Goal: Information Seeking & Learning: Learn about a topic

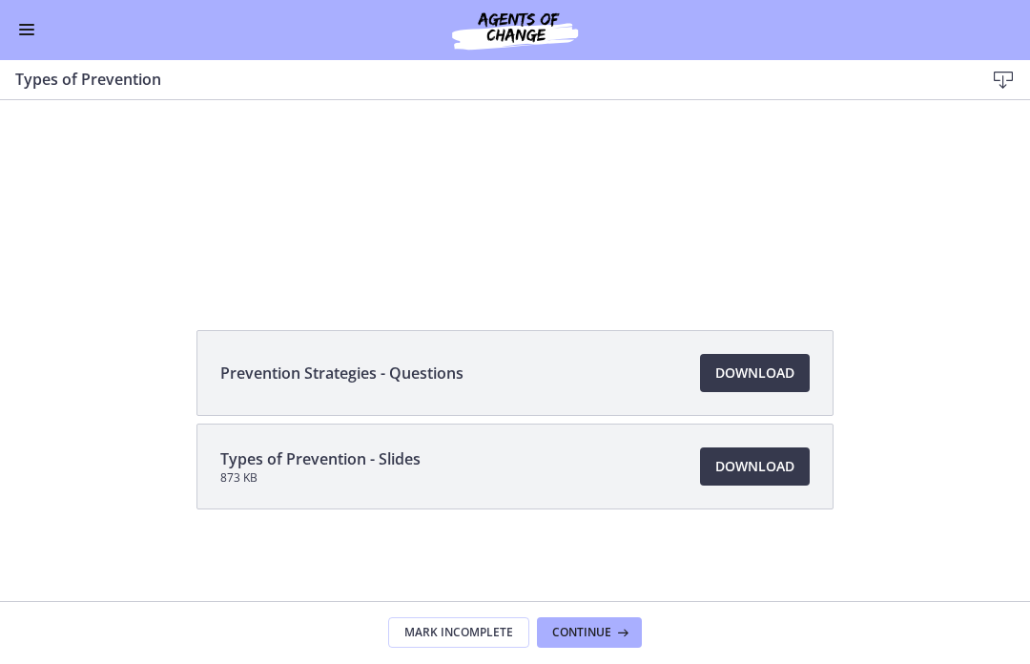
scroll to position [211, 0]
click at [757, 369] on span "Download Opens in a new window" at bounding box center [754, 373] width 79 height 23
click at [585, 630] on span "Continue" at bounding box center [581, 633] width 59 height 15
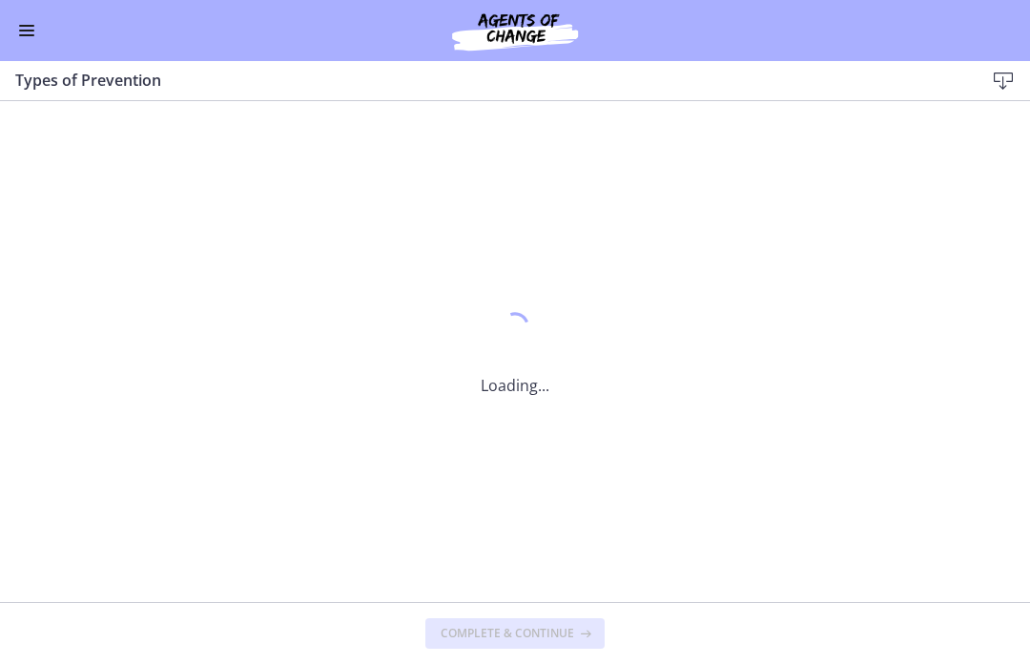
scroll to position [0, 0]
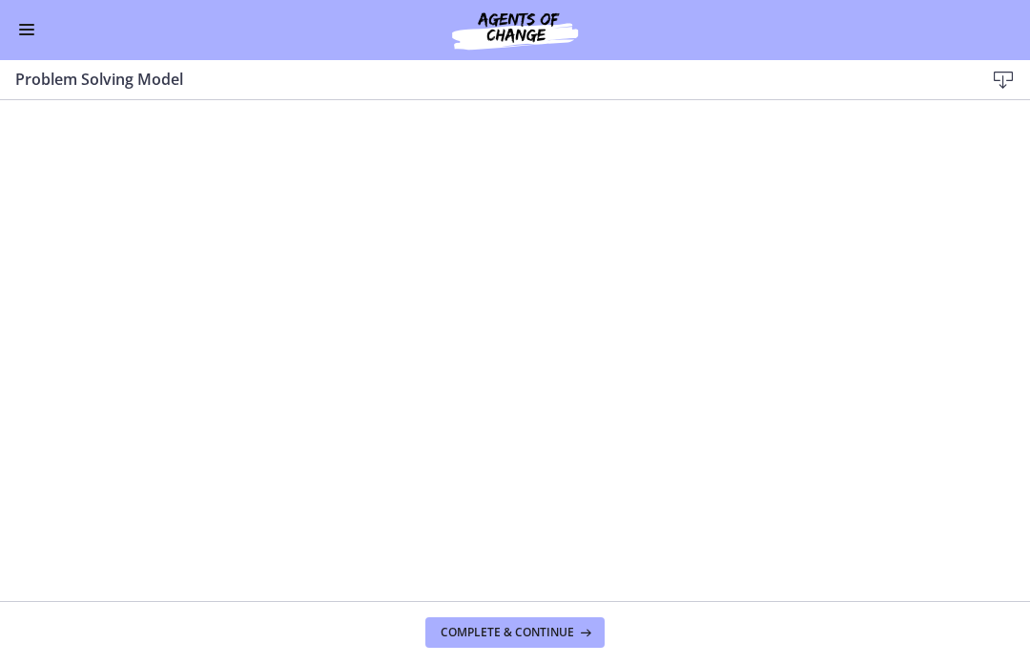
click at [524, 643] on button "Complete & continue" at bounding box center [514, 633] width 179 height 31
click at [31, 25] on span "Enable menu" at bounding box center [26, 26] width 15 height 2
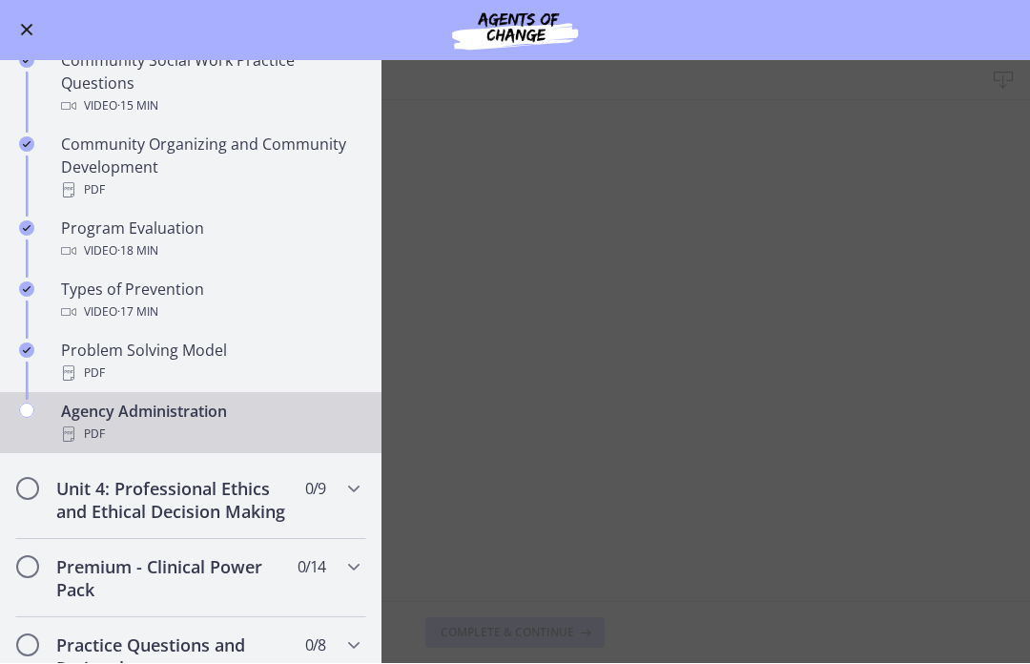
scroll to position [1054, 0]
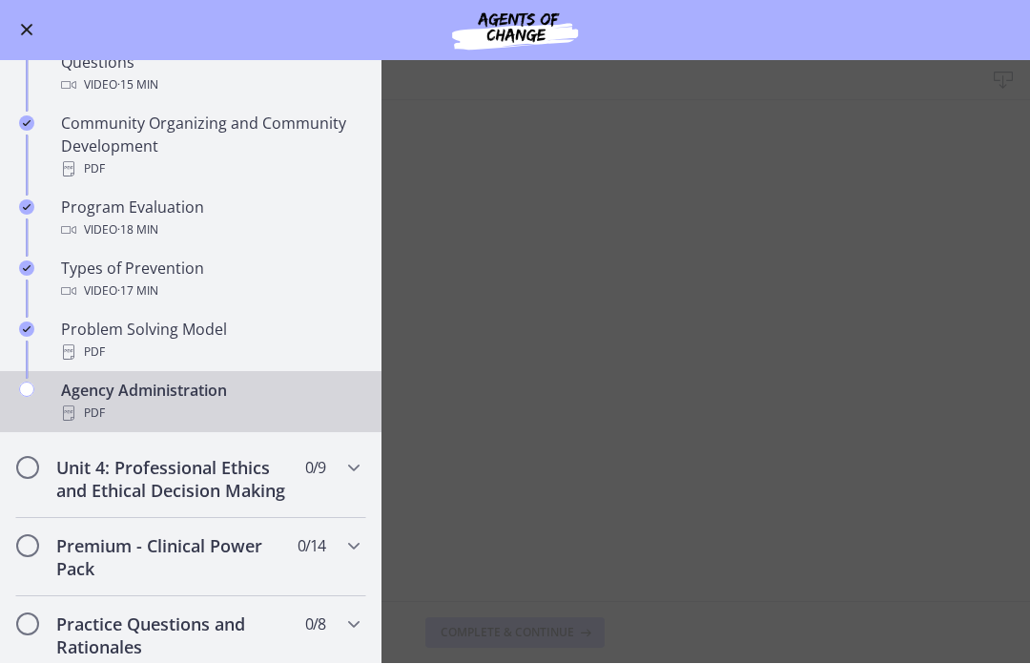
click at [582, 222] on main "Agency Administration Download Enable fullscreen Complete & continue" at bounding box center [515, 362] width 1030 height 603
click at [475, 217] on main "Agency Administration Download Enable fullscreen Complete & continue" at bounding box center [515, 362] width 1030 height 603
click at [280, 396] on div "Agency Administration PDF" at bounding box center [210, 403] width 298 height 46
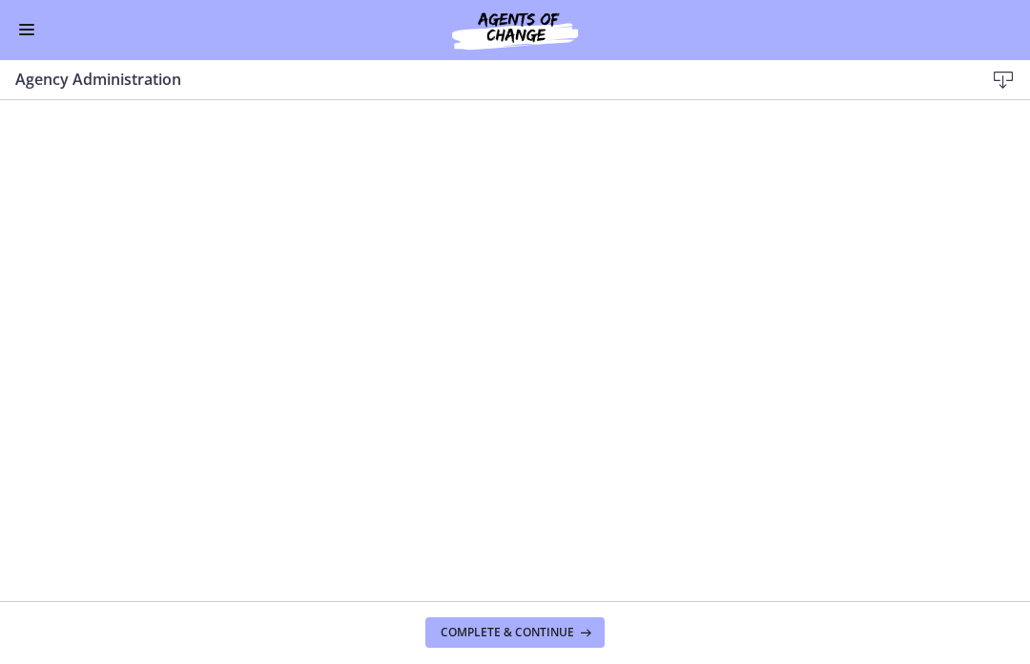
click at [526, 644] on button "Complete & continue" at bounding box center [514, 633] width 179 height 31
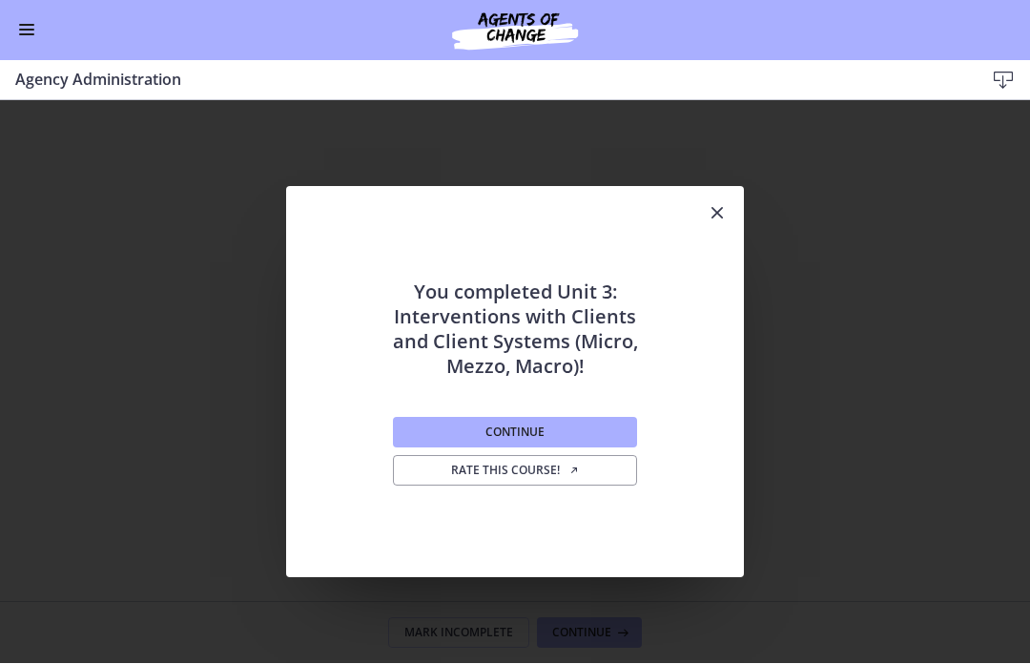
click at [529, 429] on span "Continue" at bounding box center [514, 432] width 59 height 15
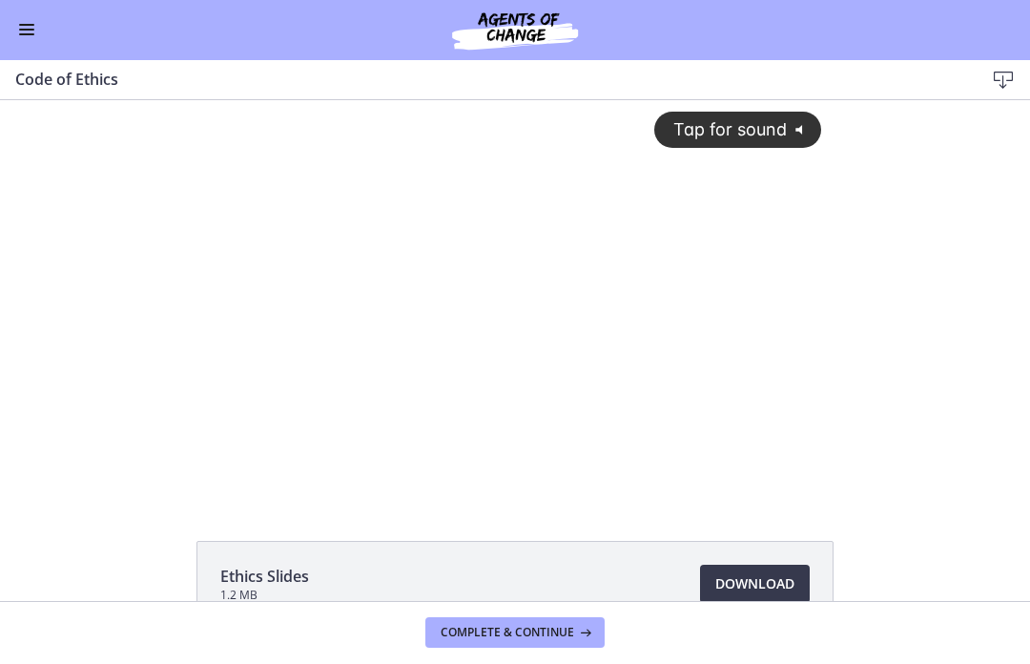
click at [751, 132] on span "Tap for sound" at bounding box center [721, 129] width 131 height 20
click at [771, 397] on div at bounding box center [514, 298] width 635 height 397
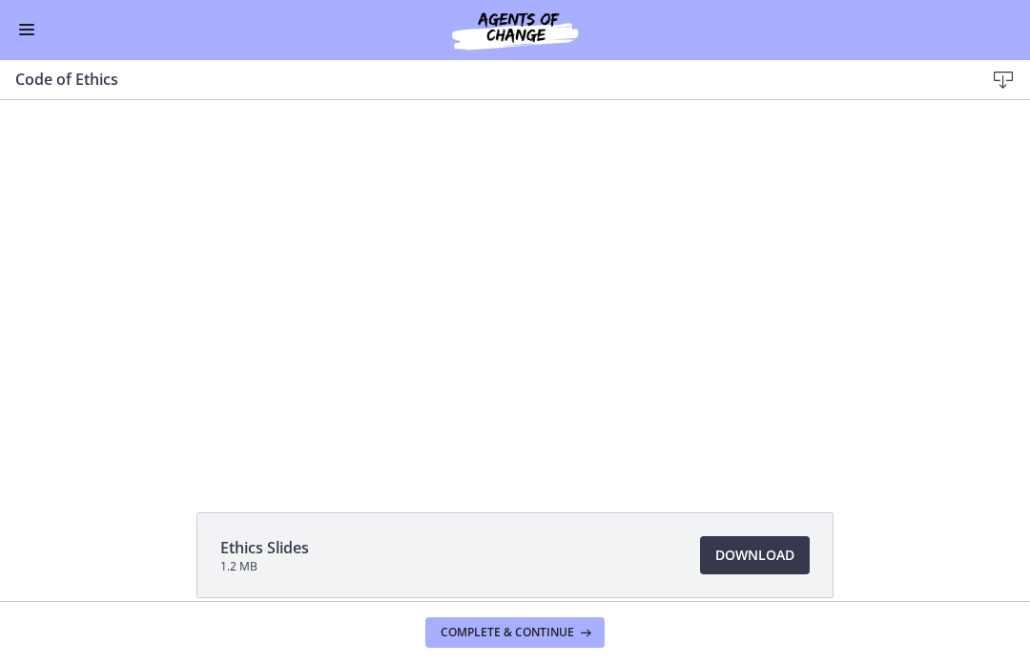
scroll to position [26, 0]
click at [11, 48] on div "Go to Dashboard" at bounding box center [515, 30] width 1030 height 61
click at [36, 27] on button "Enable menu" at bounding box center [26, 30] width 23 height 23
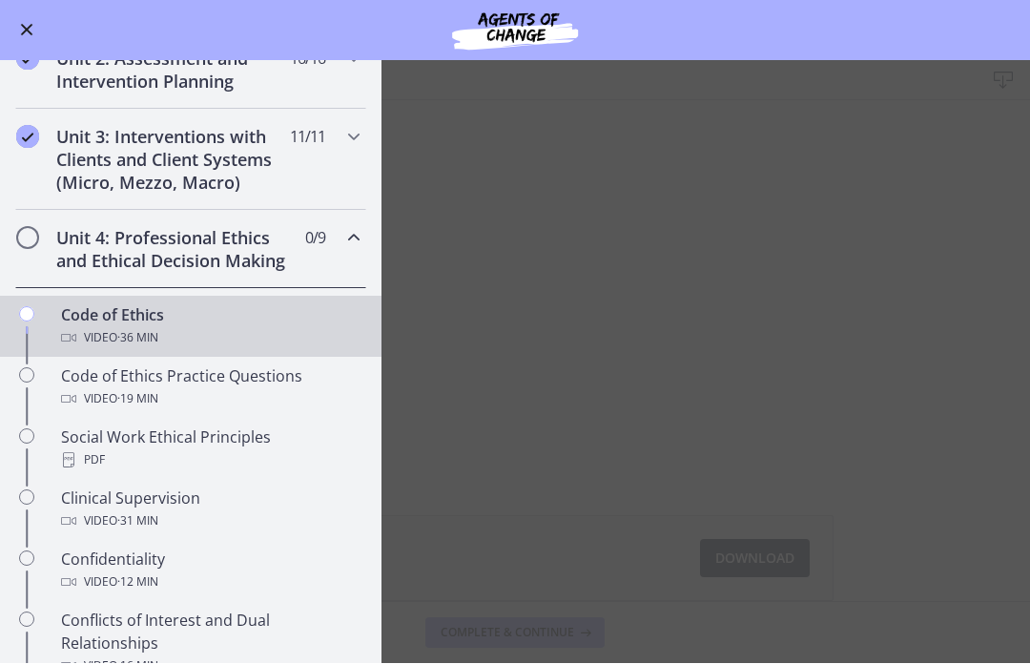
scroll to position [554, 0]
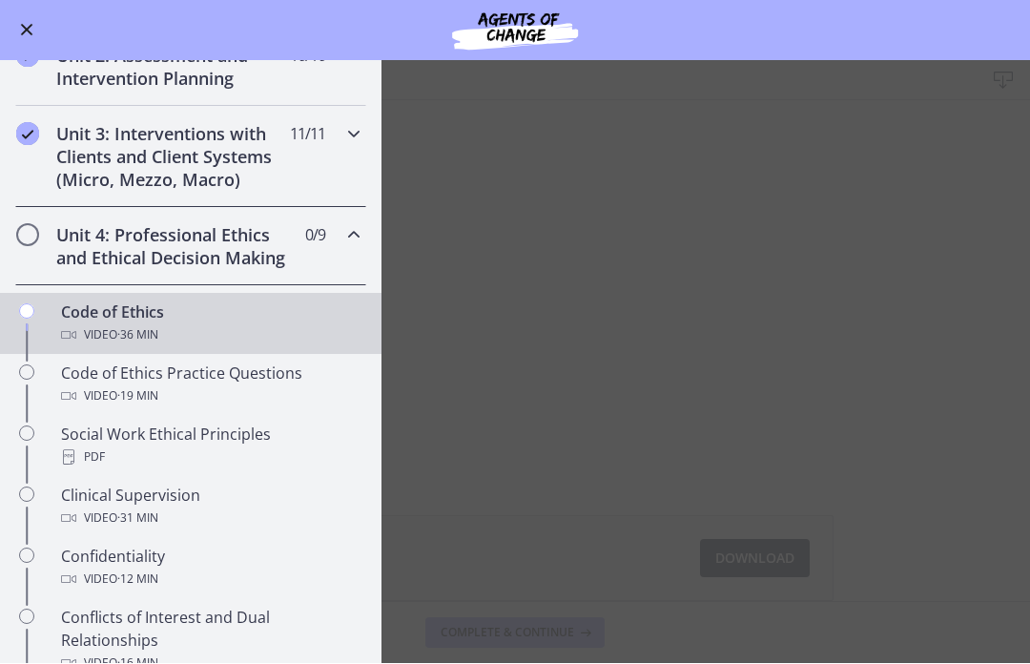
click at [344, 147] on div "Unit 3: Interventions with Clients and Client Systems (Micro, Mezzo, Macro) 11 …" at bounding box center [190, 157] width 351 height 101
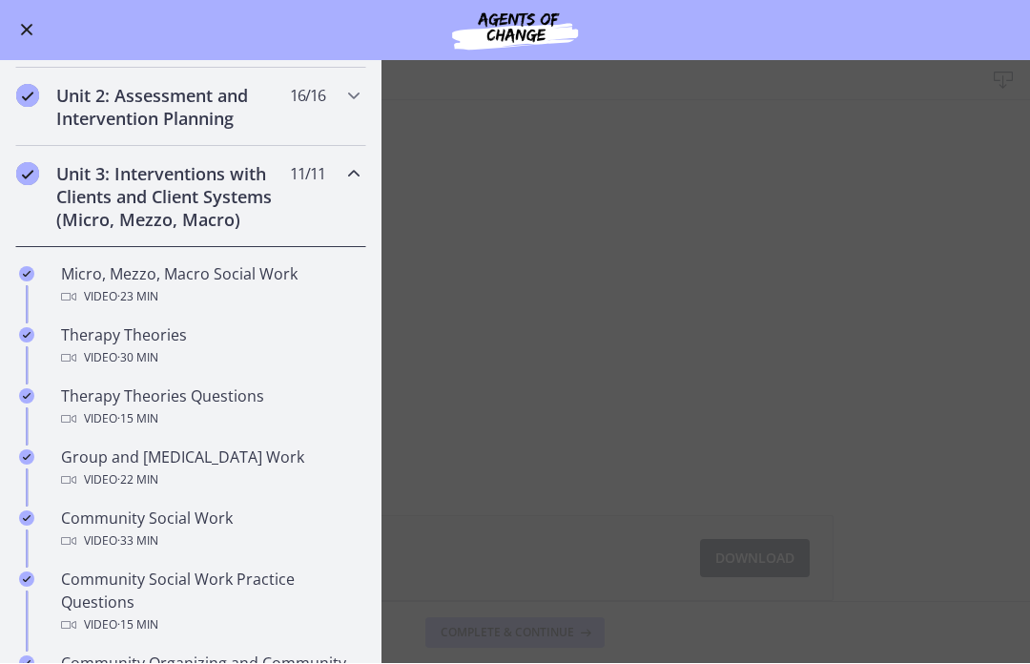
scroll to position [515, 0]
click at [351, 188] on div "Unit 3: Interventions with Clients and Client Systems (Micro, Mezzo, Macro) 11 …" at bounding box center [190, 196] width 351 height 101
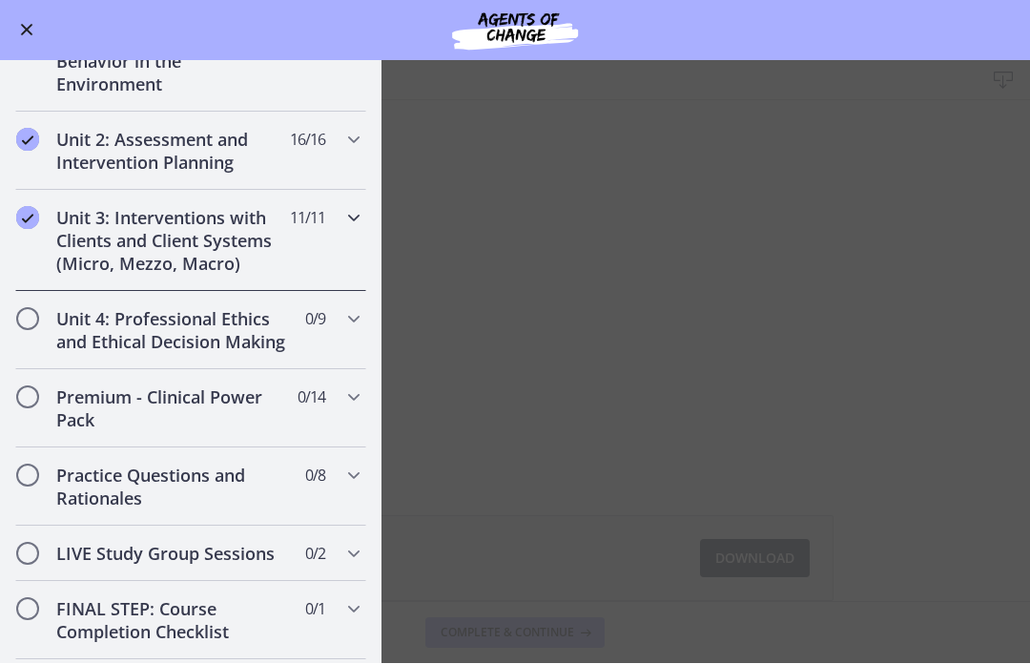
scroll to position [463, 0]
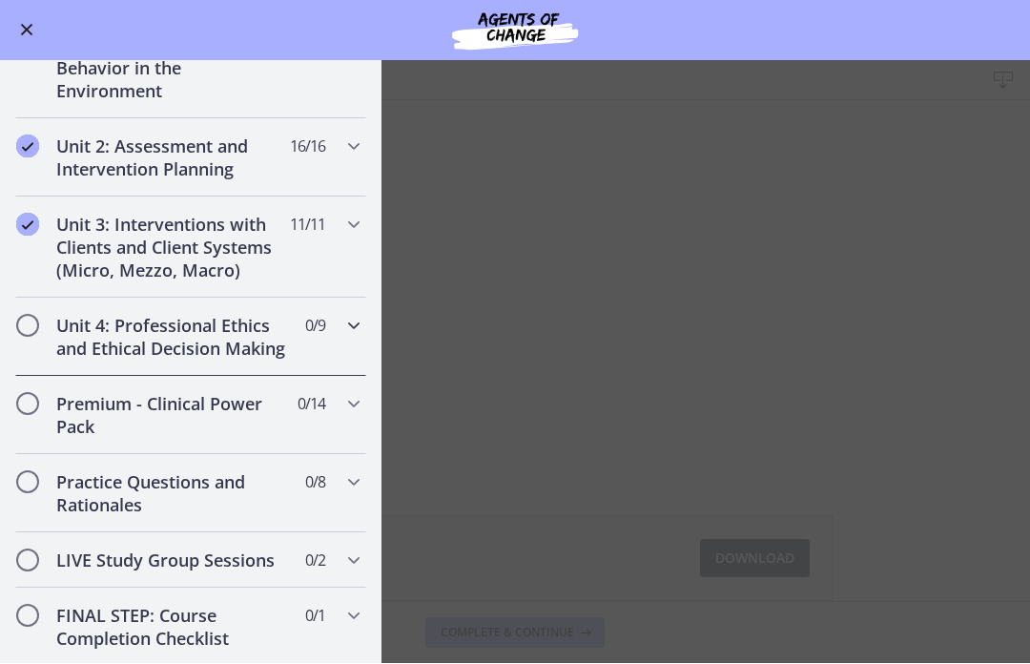
click at [244, 340] on h2 "Unit 4: Professional Ethics and Ethical Decision Making" at bounding box center [172, 338] width 233 height 46
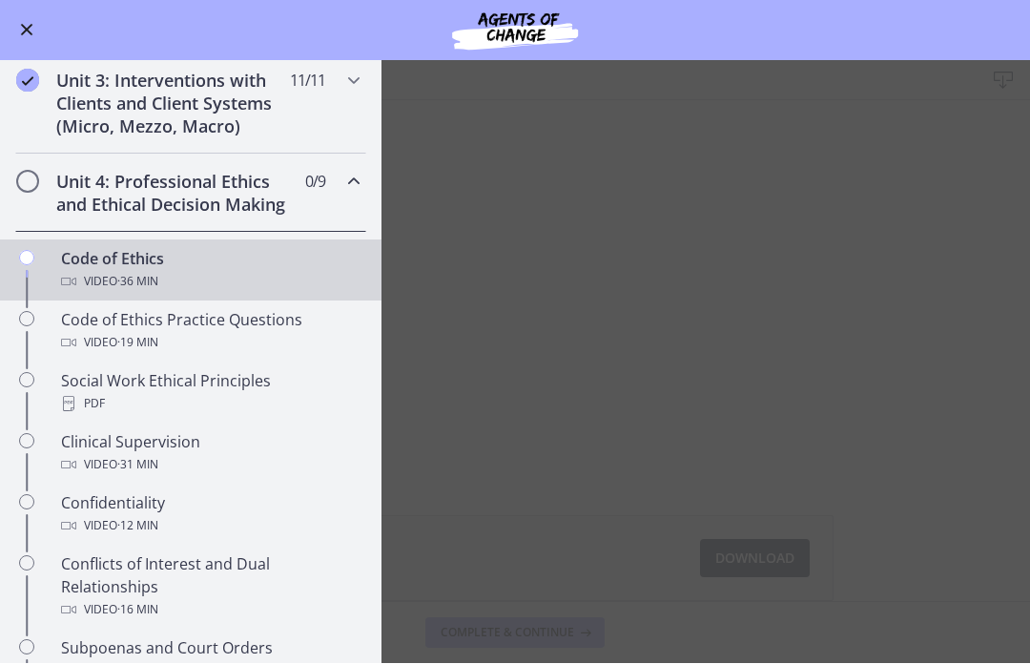
scroll to position [611, 0]
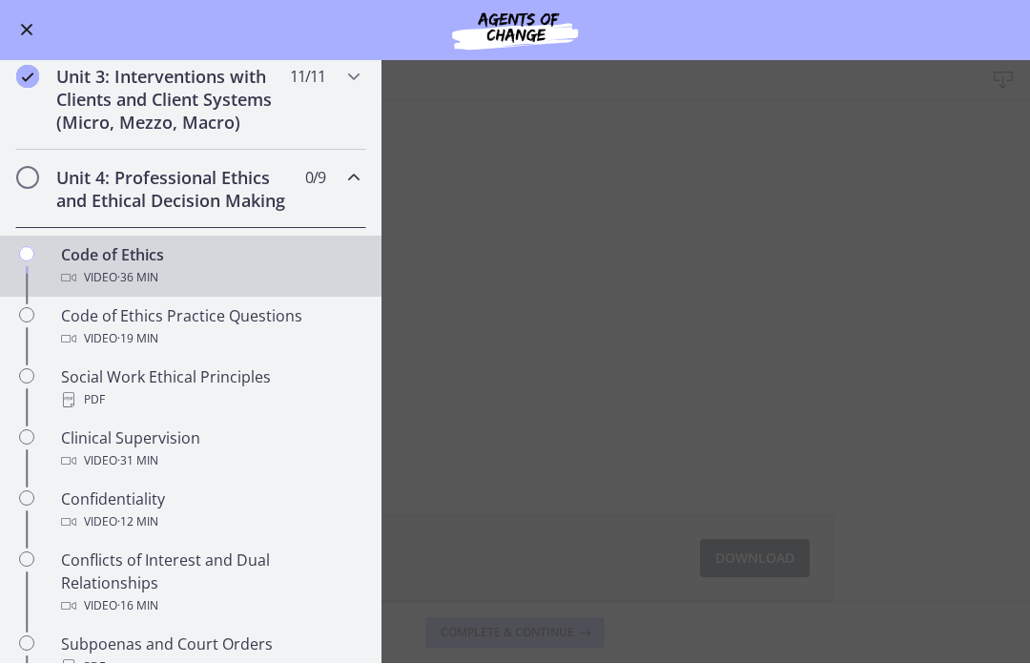
click at [965, 338] on main "Code of Ethics Download Enable fullscreen Ethics Slides 1.2 MB Download Opens i…" at bounding box center [515, 362] width 1030 height 603
click at [365, 179] on icon "Chapters" at bounding box center [353, 178] width 23 height 23
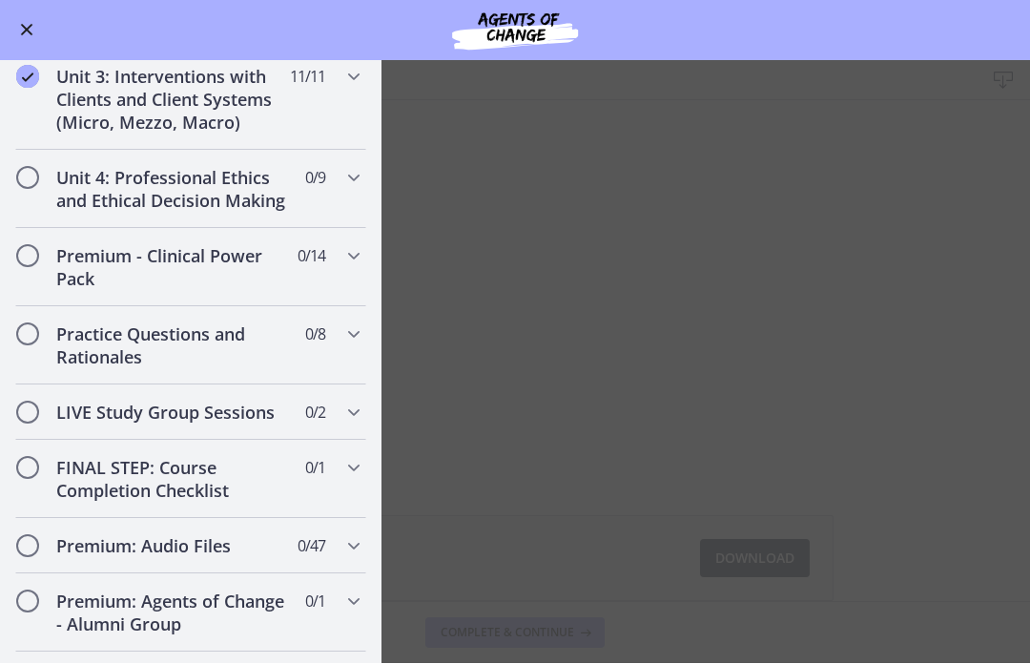
click at [478, 85] on main "Code of Ethics Download Enable fullscreen Ethics Slides 1.2 MB Download Opens i…" at bounding box center [515, 362] width 1030 height 603
click at [29, 28] on span "Enable menu" at bounding box center [27, 31] width 12 height 12
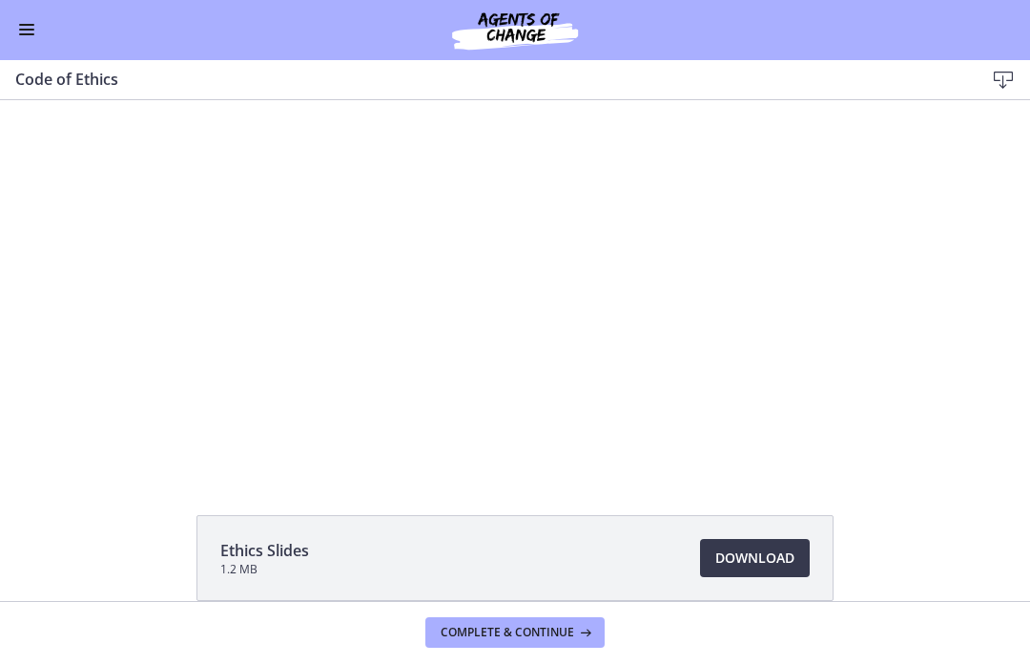
click at [34, 27] on button "Enable menu" at bounding box center [26, 30] width 23 height 23
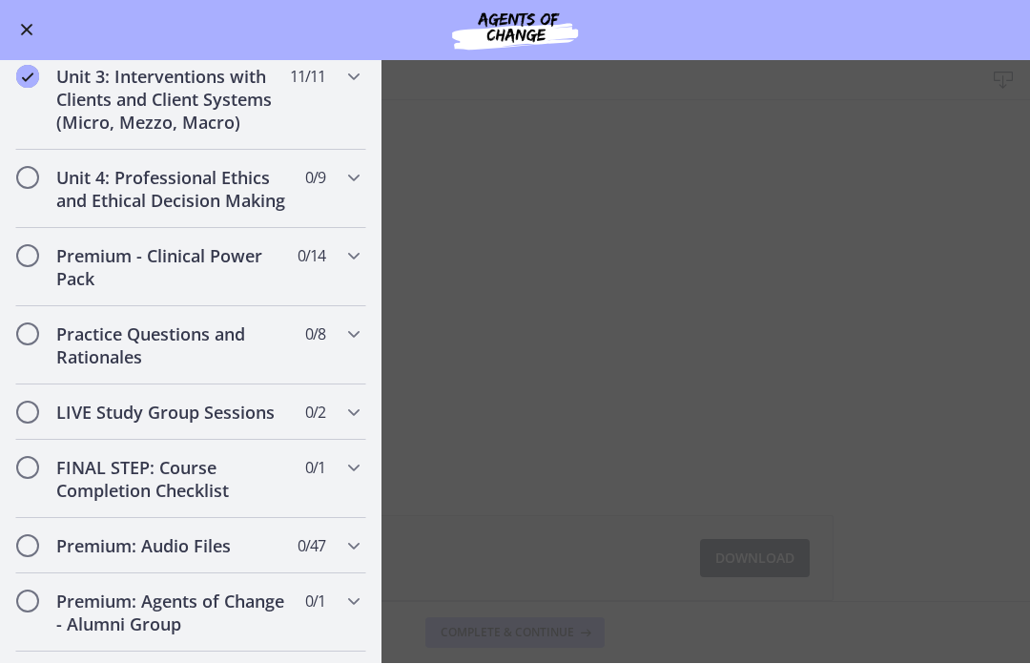
click at [28, 38] on button "Enable menu" at bounding box center [26, 30] width 23 height 23
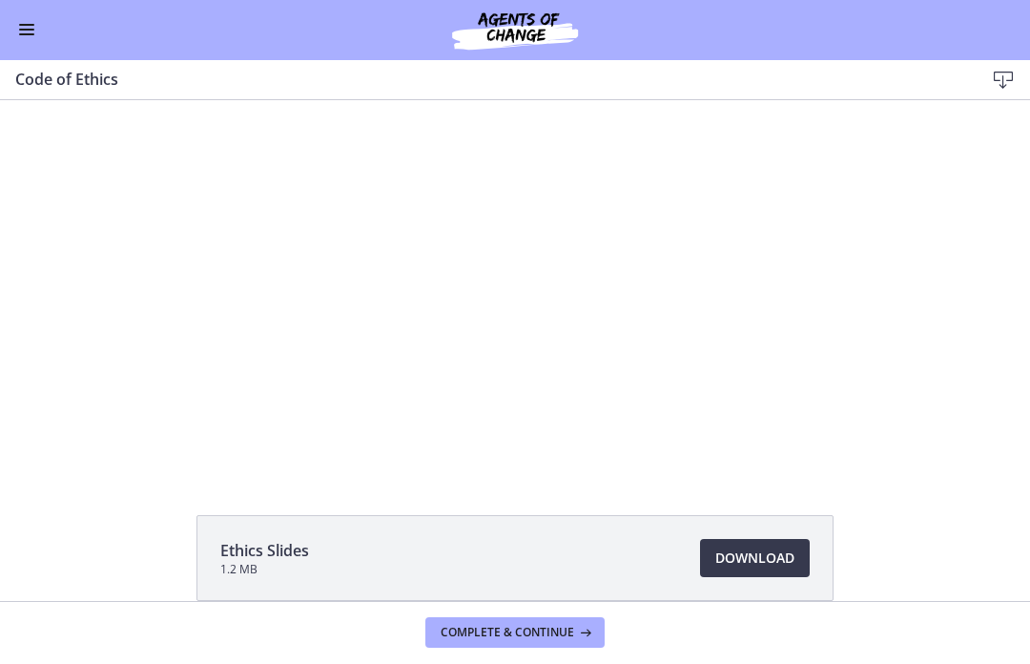
click at [442, 328] on div at bounding box center [514, 272] width 635 height 397
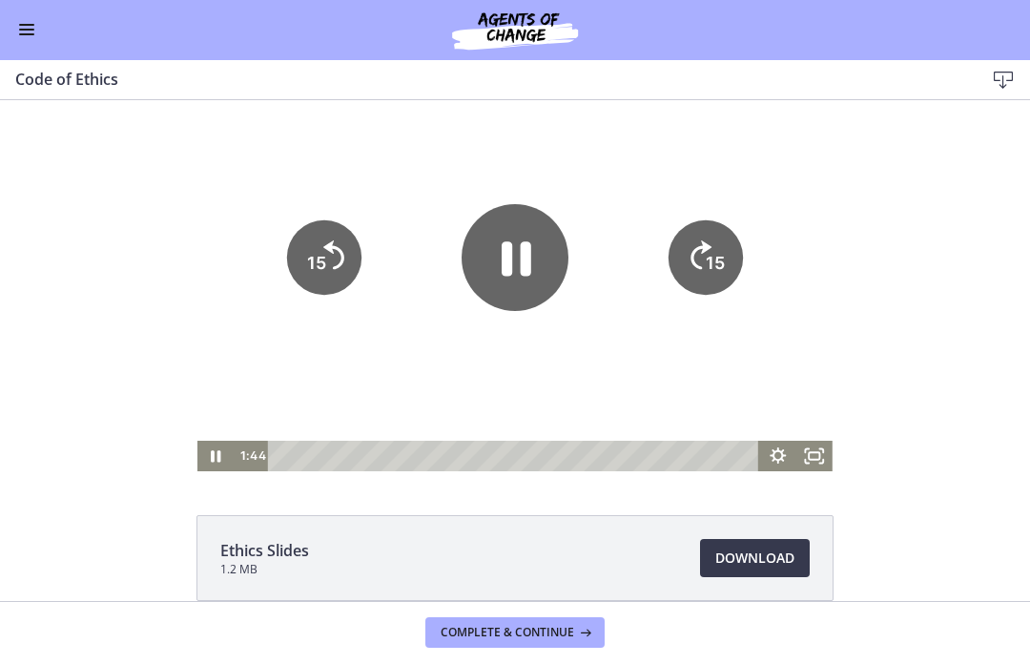
click at [524, 264] on icon "Pause" at bounding box center [517, 258] width 30 height 34
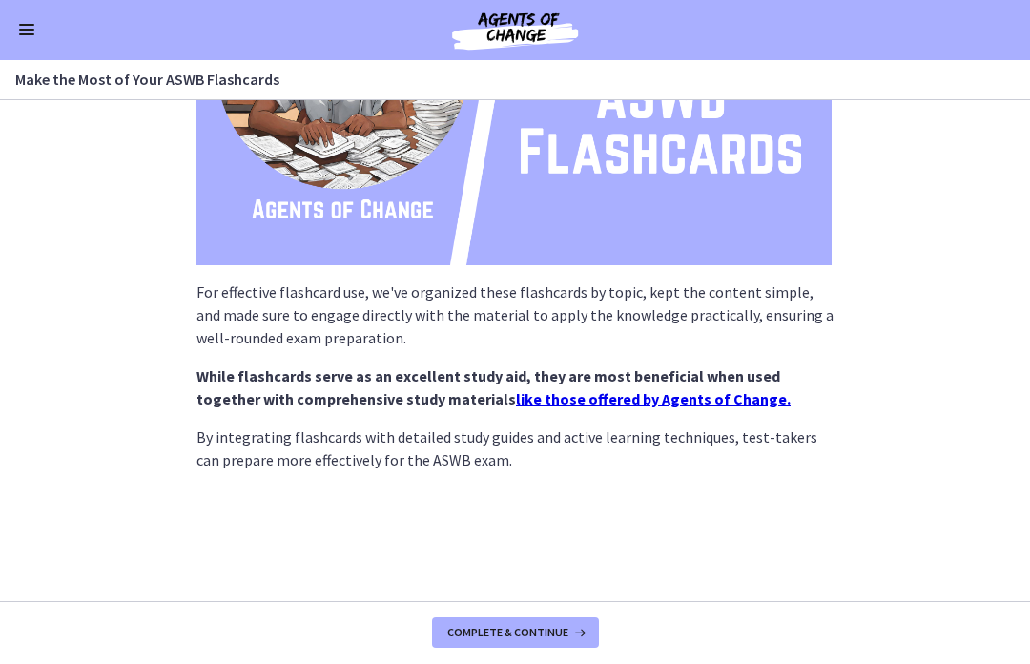
scroll to position [306, 0]
click at [682, 211] on img at bounding box center [513, 88] width 635 height 358
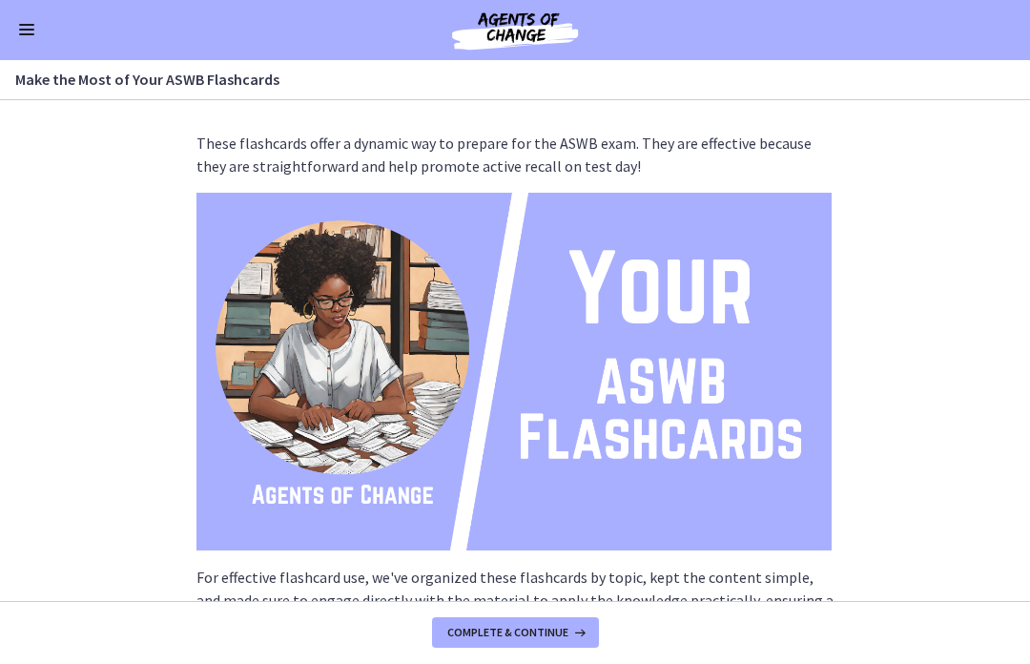
scroll to position [24, 0]
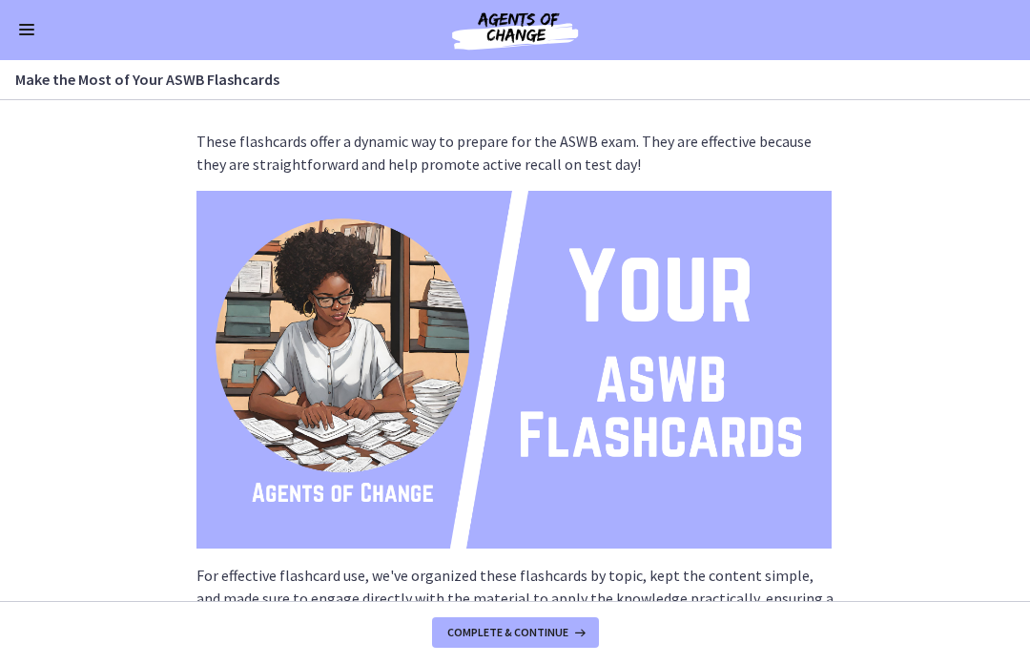
click at [600, 391] on img at bounding box center [513, 371] width 635 height 358
click at [619, 375] on img at bounding box center [513, 371] width 635 height 358
